Goal: Transaction & Acquisition: Purchase product/service

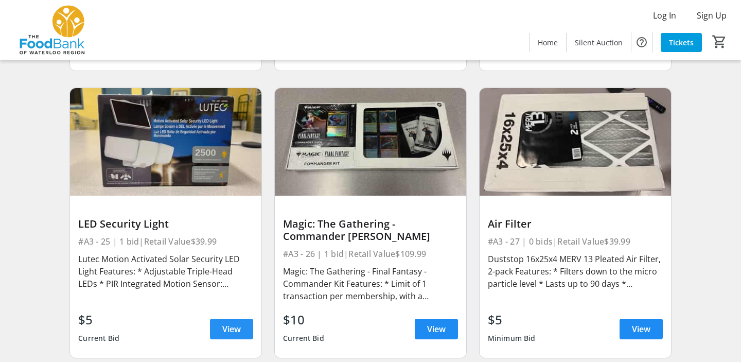
scroll to position [2262, 0]
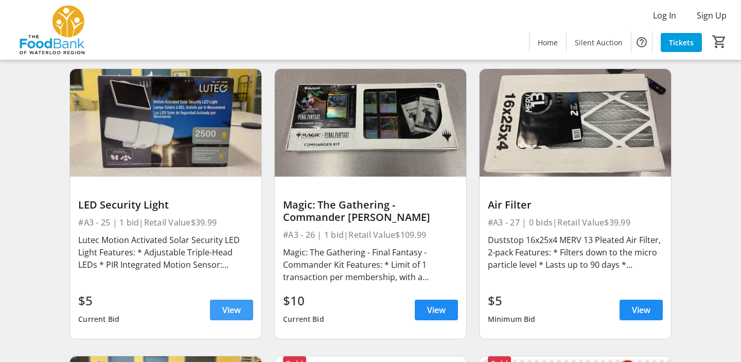
click at [235, 304] on span "View" at bounding box center [231, 310] width 19 height 12
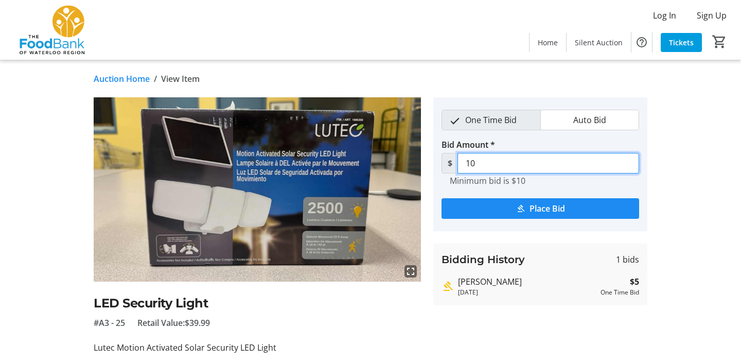
click at [535, 161] on input "10" at bounding box center [548, 163] width 182 height 21
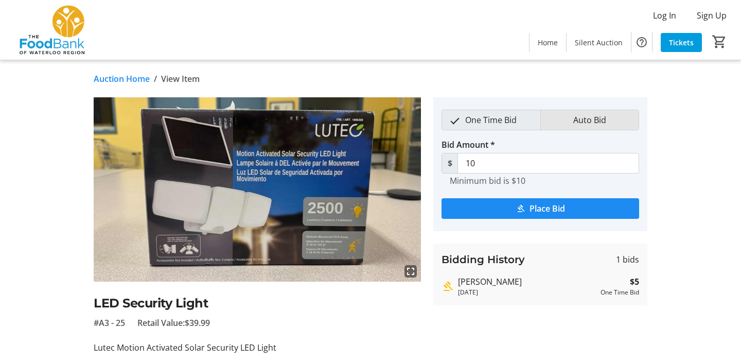
click at [574, 125] on span "Auto Bid" at bounding box center [589, 120] width 45 height 20
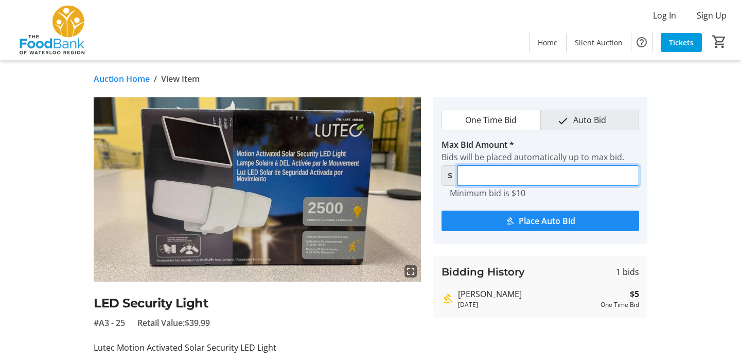
click at [524, 173] on input "Max Bid Amount *" at bounding box center [548, 175] width 182 height 21
type input "15"
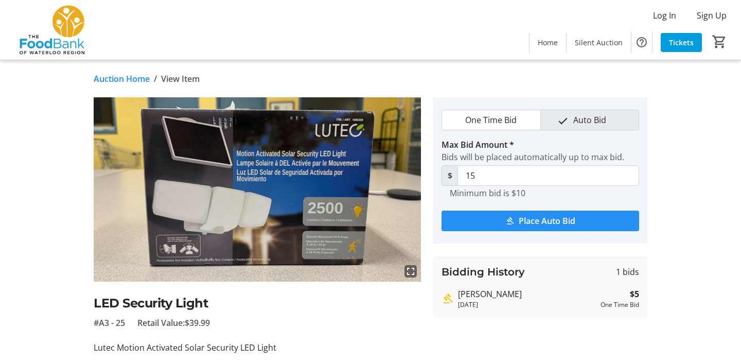
click at [519, 223] on span "Place Auto Bid" at bounding box center [547, 221] width 57 height 12
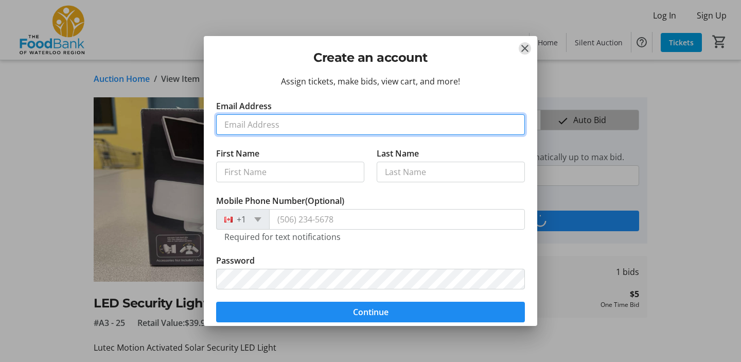
click at [288, 130] on input "Email Address" at bounding box center [370, 124] width 309 height 21
type input "[PERSON_NAME][EMAIL_ADDRESS][DOMAIN_NAME]"
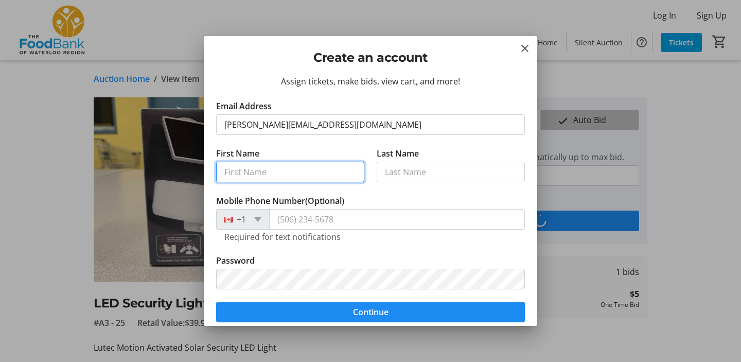
type input "[PERSON_NAME]"
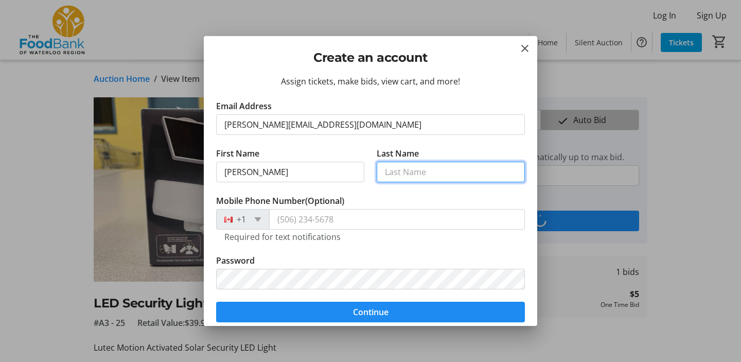
type input "Brown"
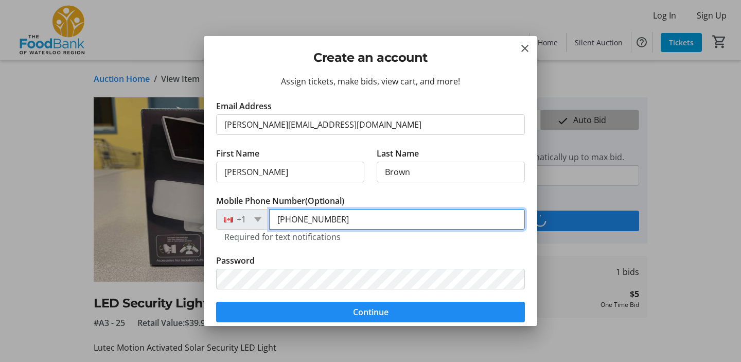
click at [344, 222] on input "[PHONE_NUMBER]" at bounding box center [397, 219] width 256 height 21
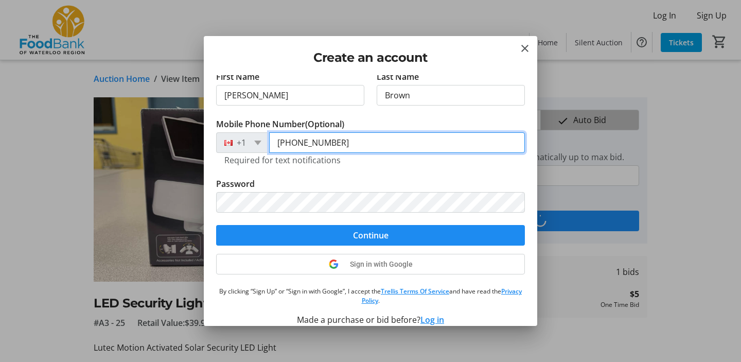
scroll to position [84, 0]
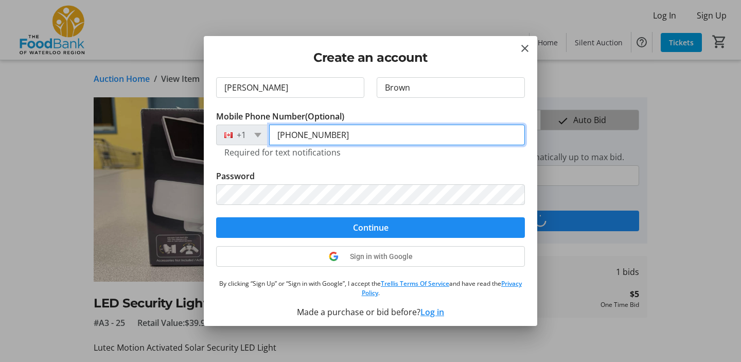
type input "[PHONE_NUMBER]"
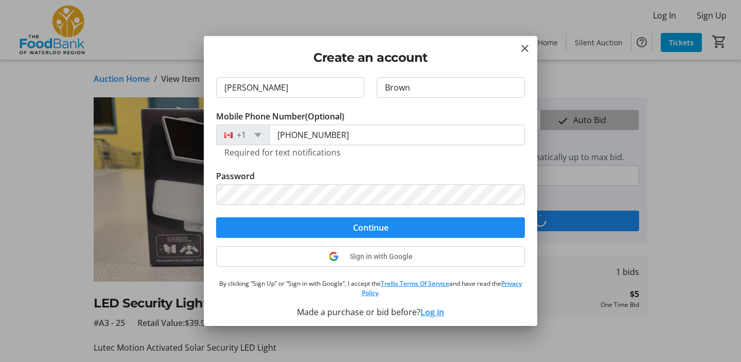
click at [365, 159] on tr-form-field "Mobile Phone Number (Optional) [PHONE_NUMBER] Required for text notifications" at bounding box center [370, 140] width 309 height 60
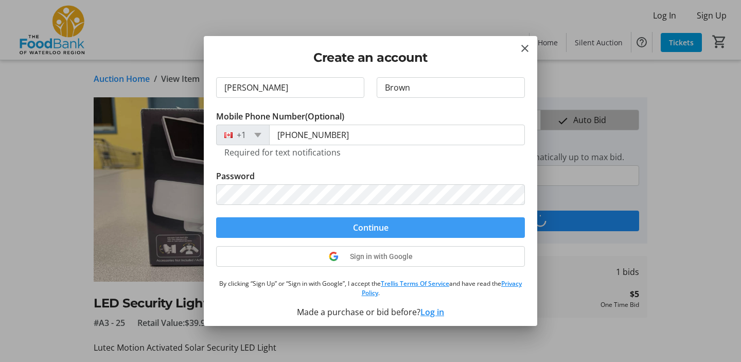
click at [372, 222] on span "Continue" at bounding box center [371, 227] width 36 height 12
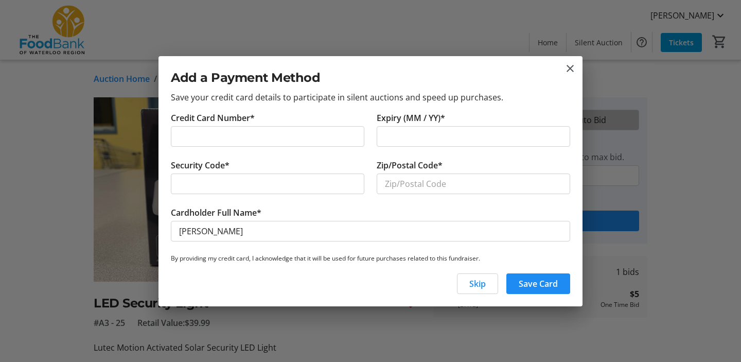
click at [271, 126] on div at bounding box center [267, 136] width 193 height 21
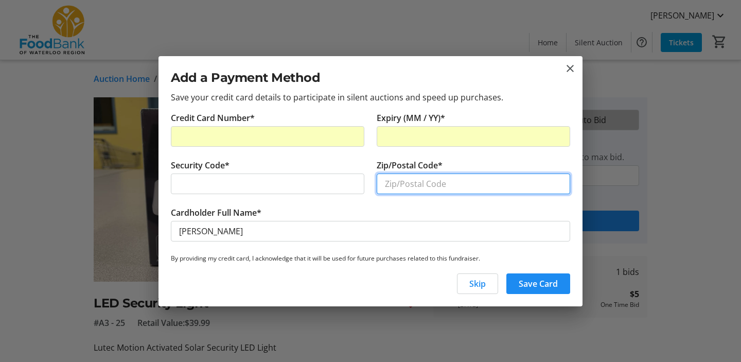
click at [415, 184] on input "Zip/Postal Code*" at bounding box center [473, 183] width 193 height 21
type input "n3b1a8"
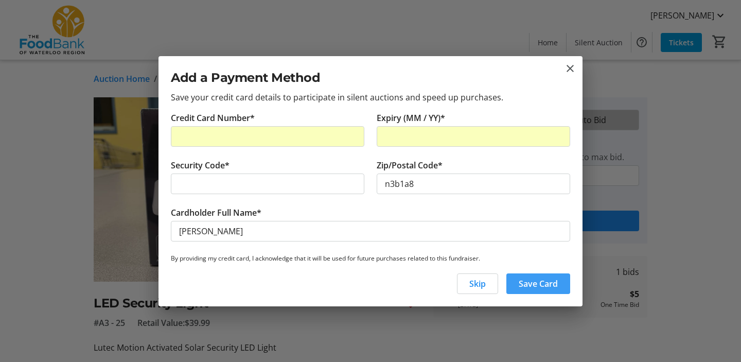
click at [551, 282] on span "Save Card" at bounding box center [538, 283] width 39 height 12
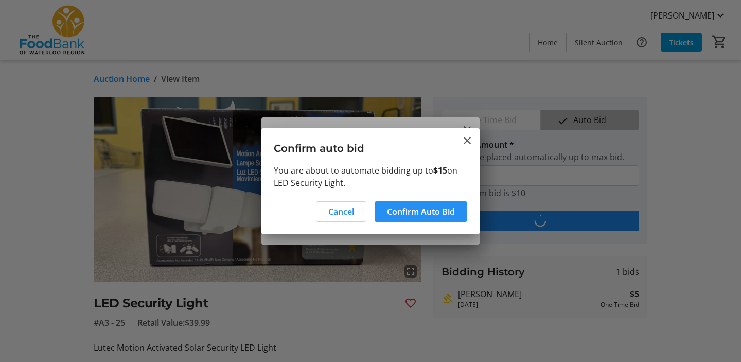
click at [423, 217] on span "Confirm Auto Bid" at bounding box center [421, 211] width 68 height 12
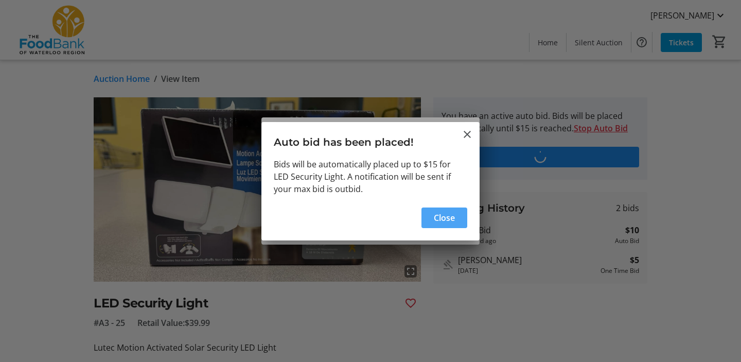
click at [428, 217] on span "button" at bounding box center [444, 217] width 46 height 25
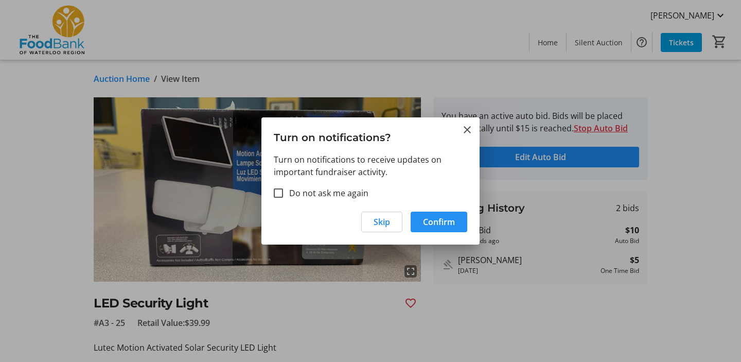
click at [431, 225] on span "Confirm" at bounding box center [439, 222] width 32 height 12
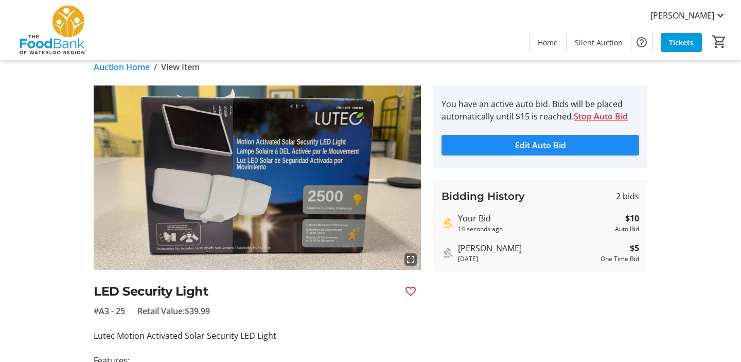
scroll to position [9, 0]
